Goal: Transaction & Acquisition: Obtain resource

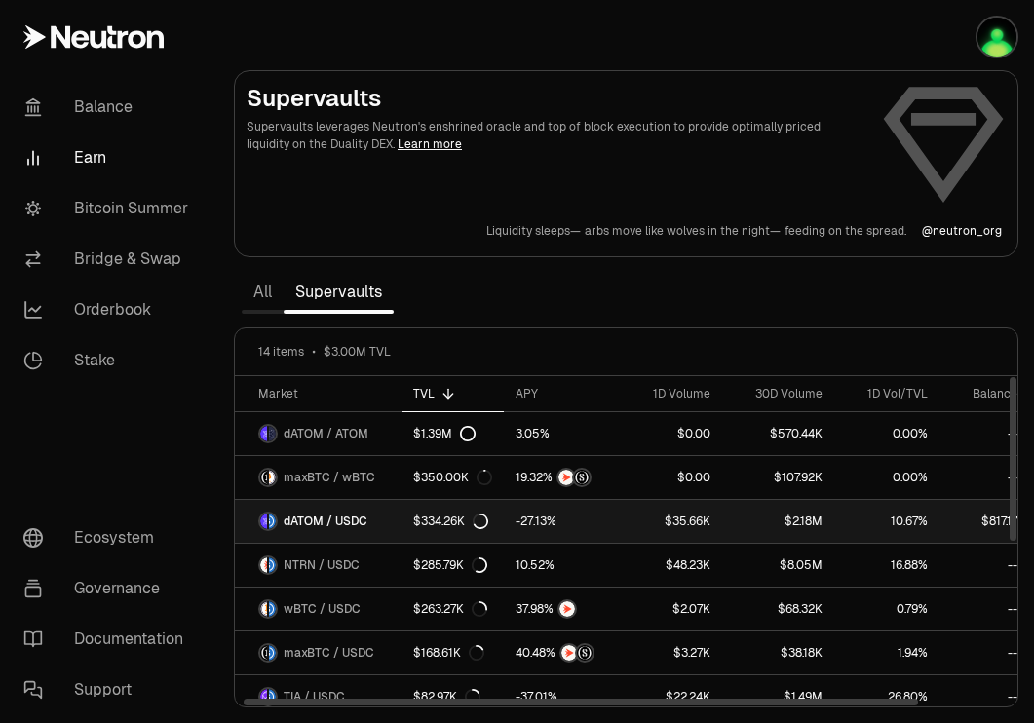
click at [366, 522] on span "dATOM / USDC" at bounding box center [326, 522] width 84 height 16
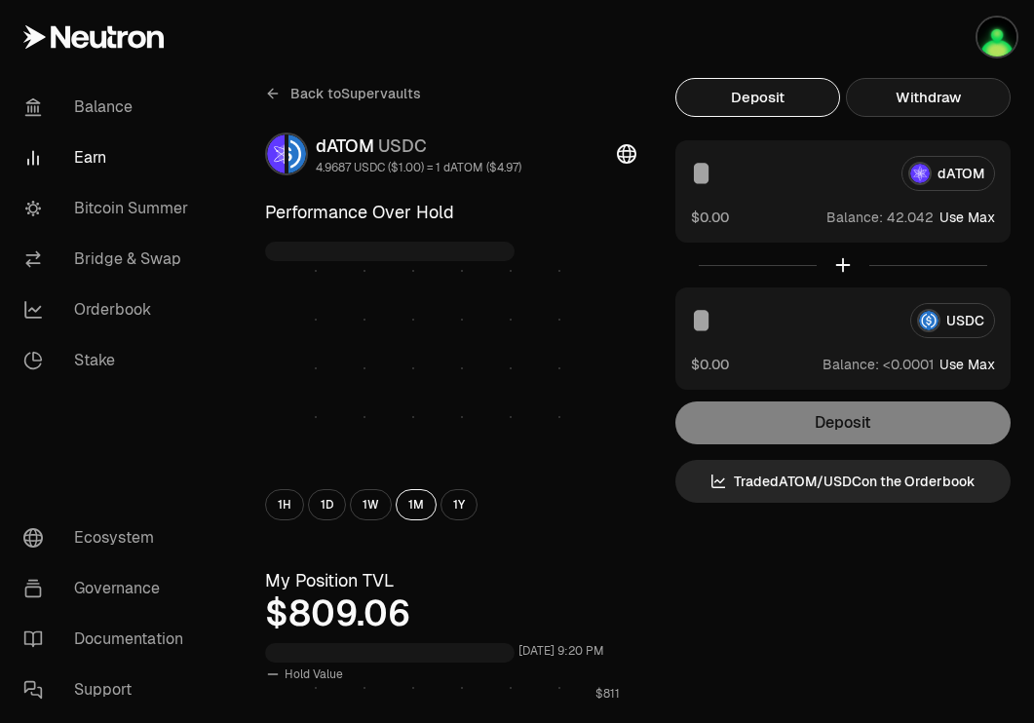
click at [935, 99] on button "Withdraw" at bounding box center [928, 97] width 165 height 39
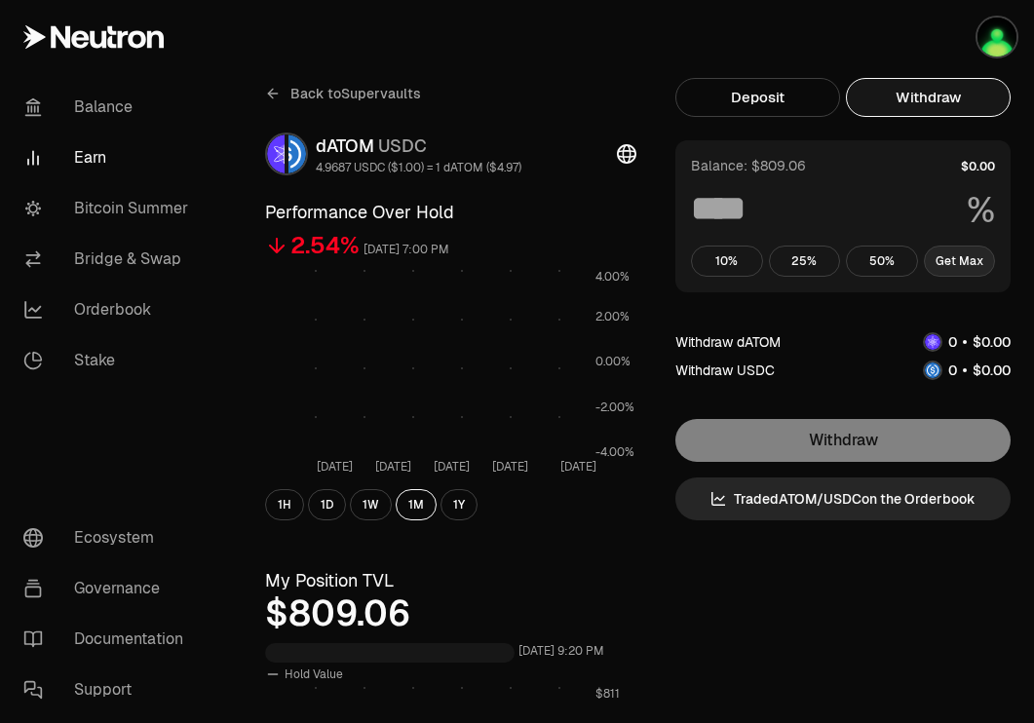
click at [960, 260] on button "Get Max" at bounding box center [960, 261] width 72 height 31
type input "***"
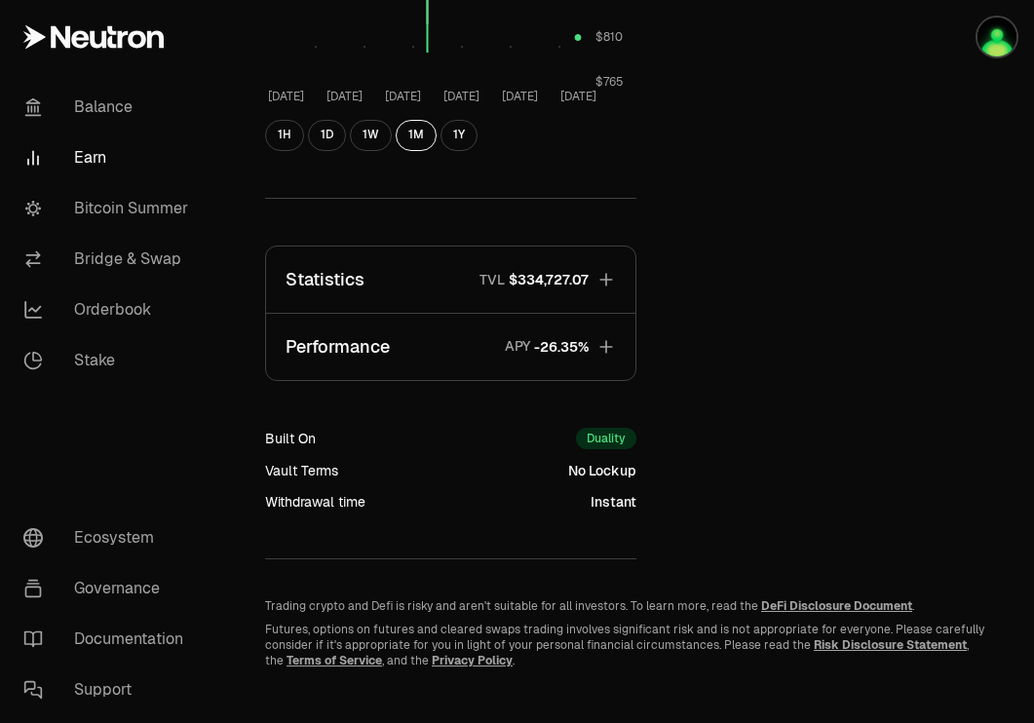
scroll to position [790, 0]
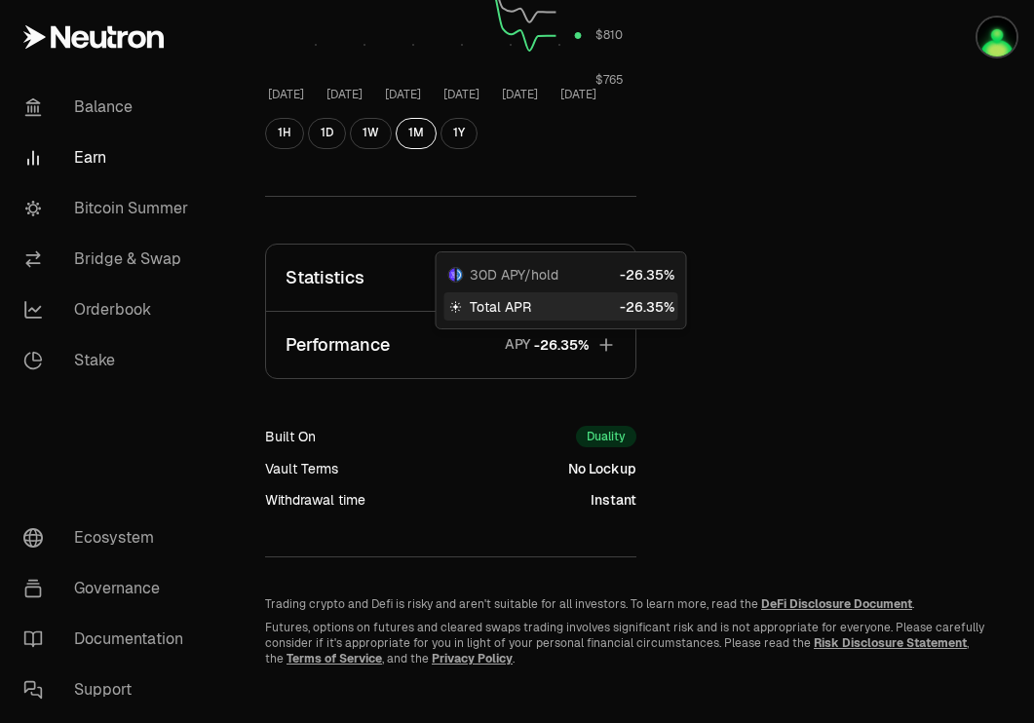
click at [556, 272] on span "30D APY/hold" at bounding box center [514, 274] width 89 height 19
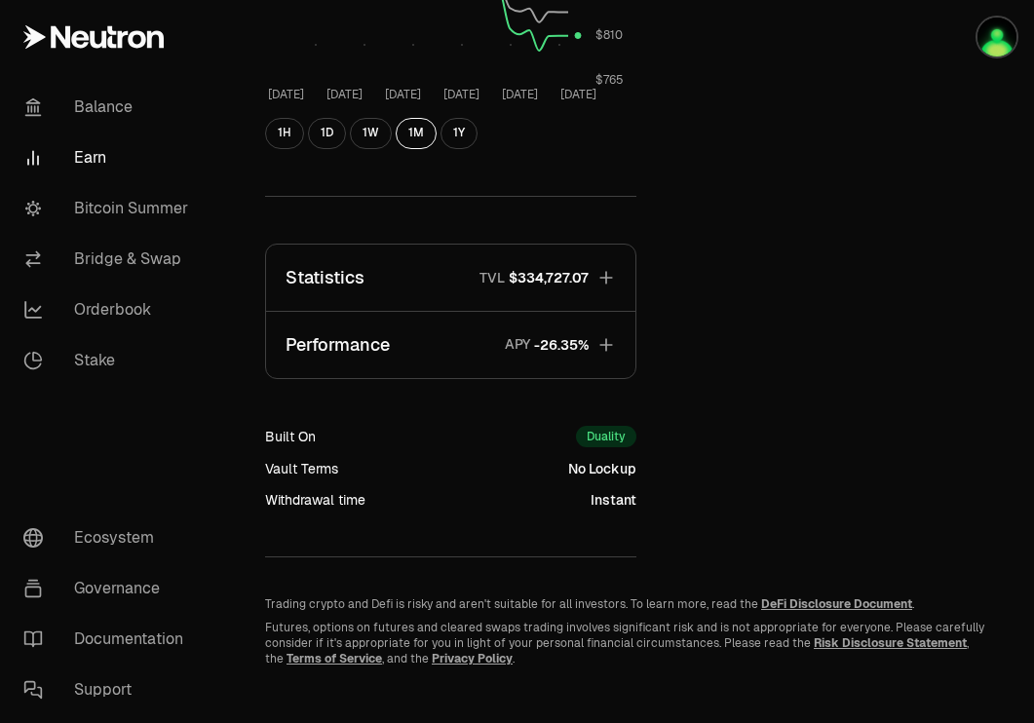
click at [572, 270] on span "$334,727.07" at bounding box center [549, 277] width 80 height 19
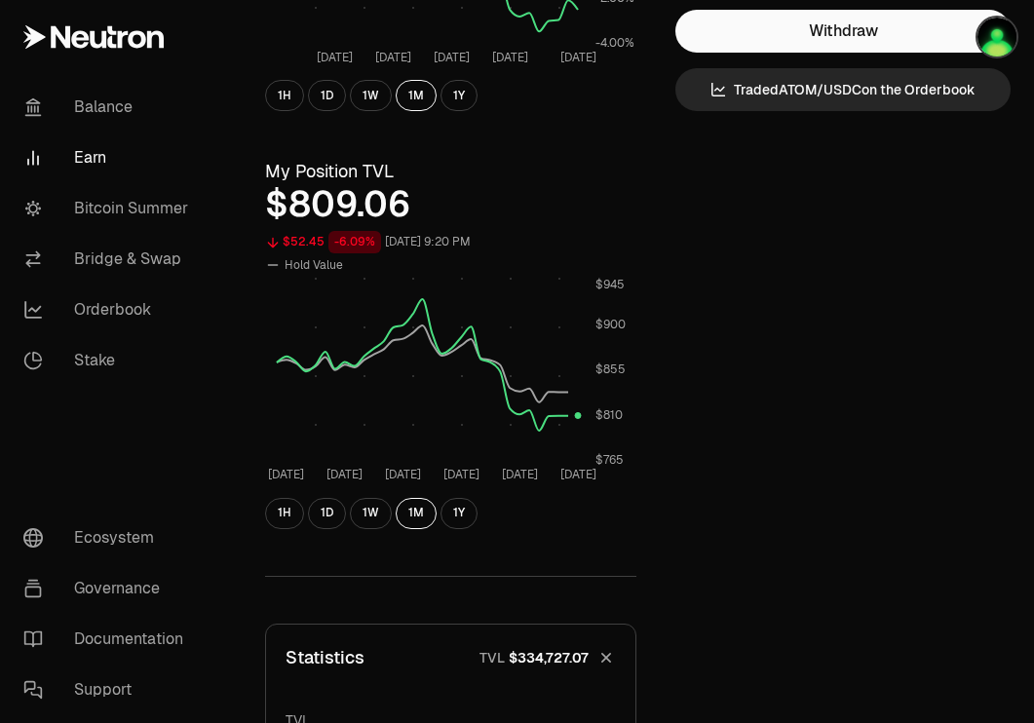
scroll to position [314, 0]
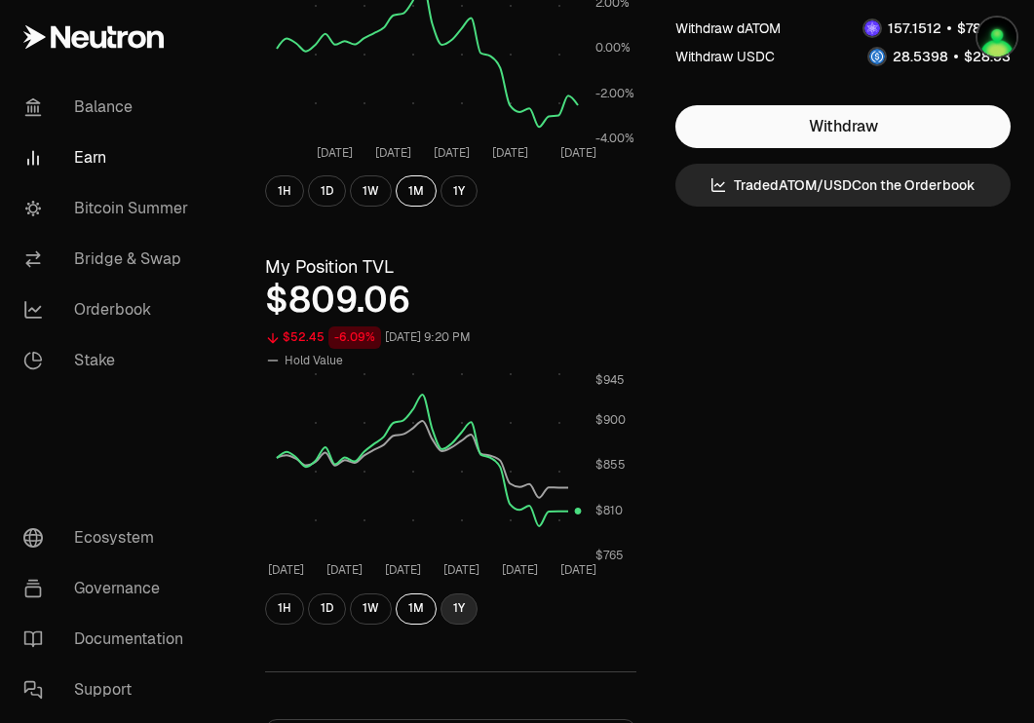
click at [468, 599] on button "1Y" at bounding box center [459, 609] width 37 height 31
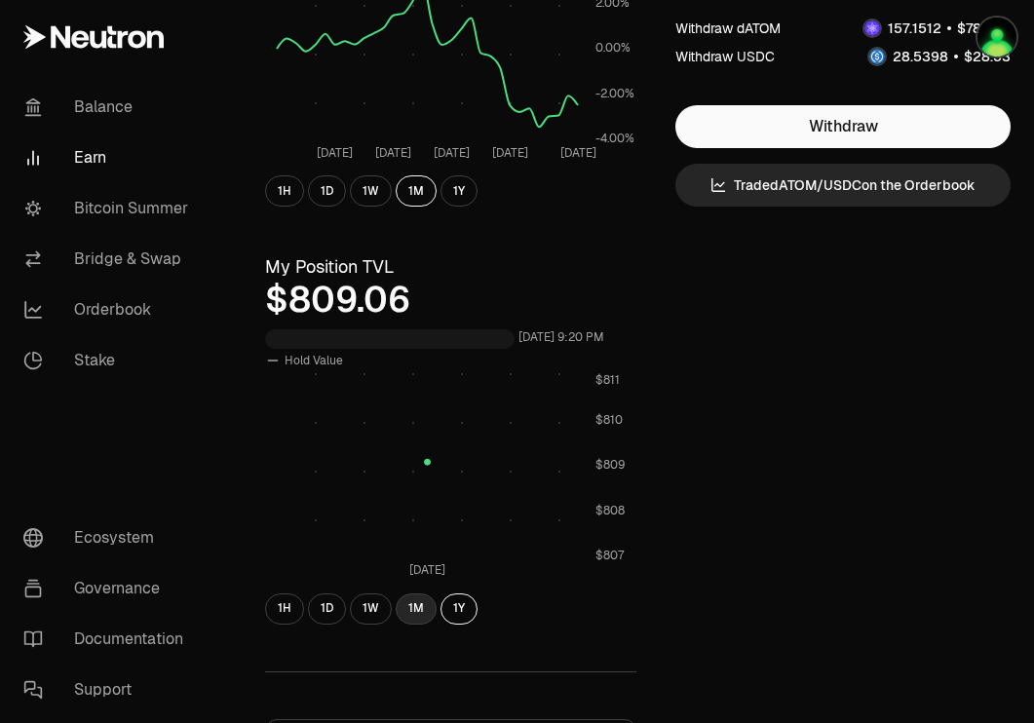
click at [420, 618] on button "1M" at bounding box center [416, 609] width 41 height 31
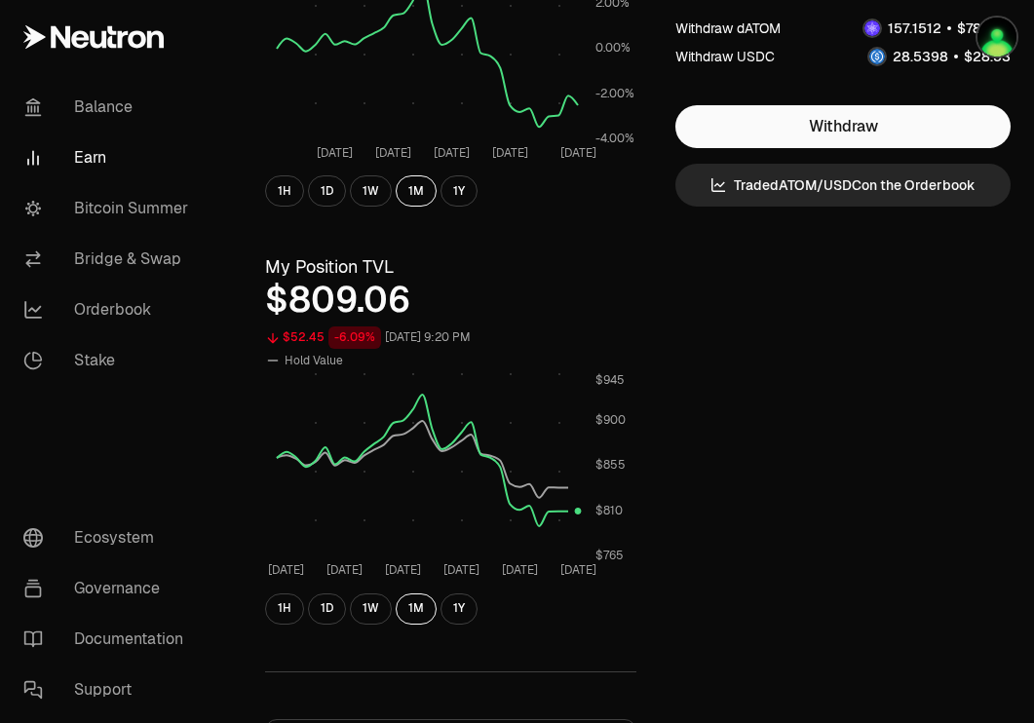
scroll to position [0, 0]
